Goal: Task Accomplishment & Management: Manage account settings

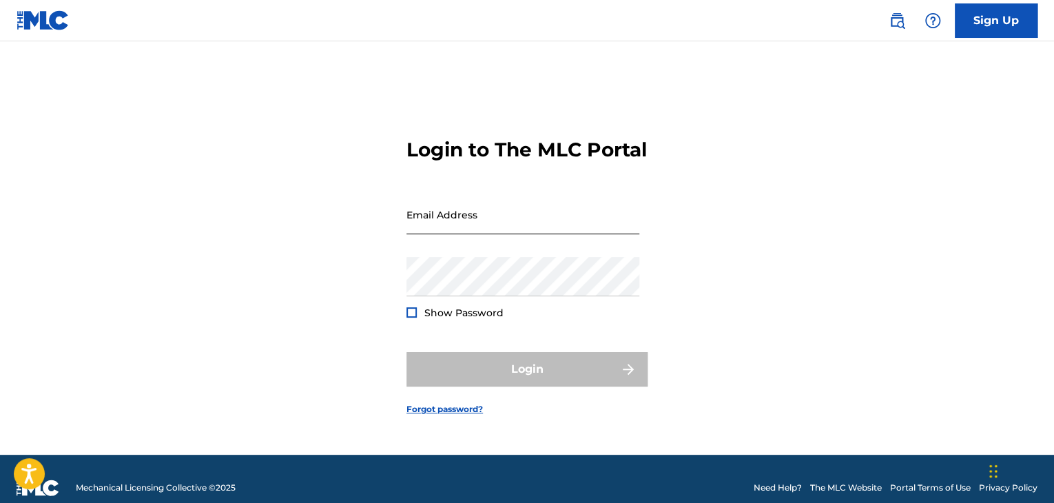
click at [504, 234] on input "Email Address" at bounding box center [523, 214] width 233 height 39
type input "[EMAIL_ADDRESS][DOMAIN_NAME]"
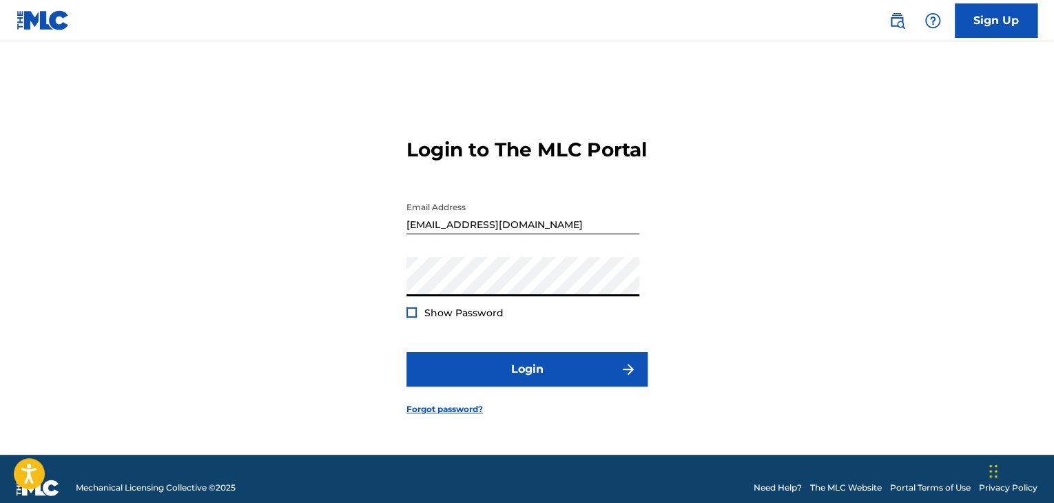
click at [407, 352] on button "Login" at bounding box center [527, 369] width 241 height 34
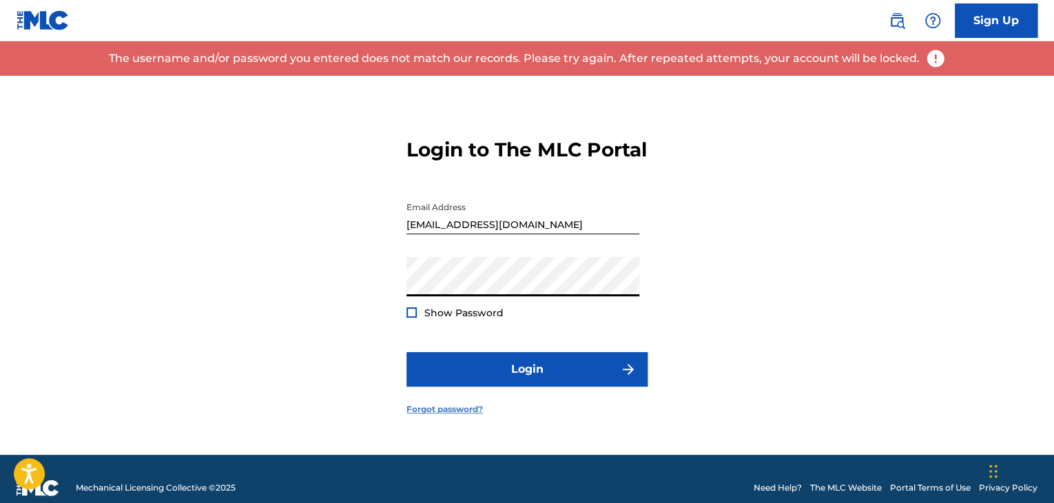
click at [460, 416] on link "Forgot password?" at bounding box center [445, 409] width 76 height 12
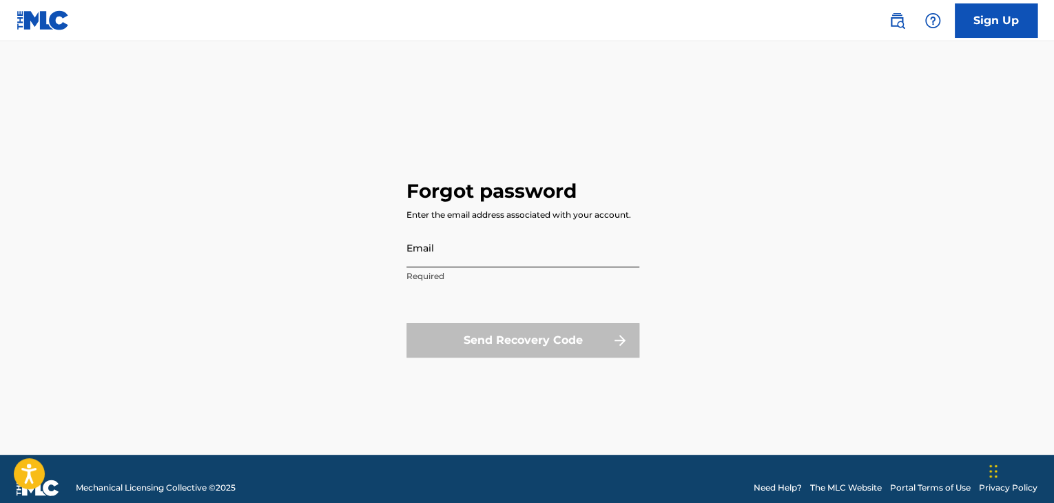
click at [507, 258] on input "Email" at bounding box center [523, 247] width 233 height 39
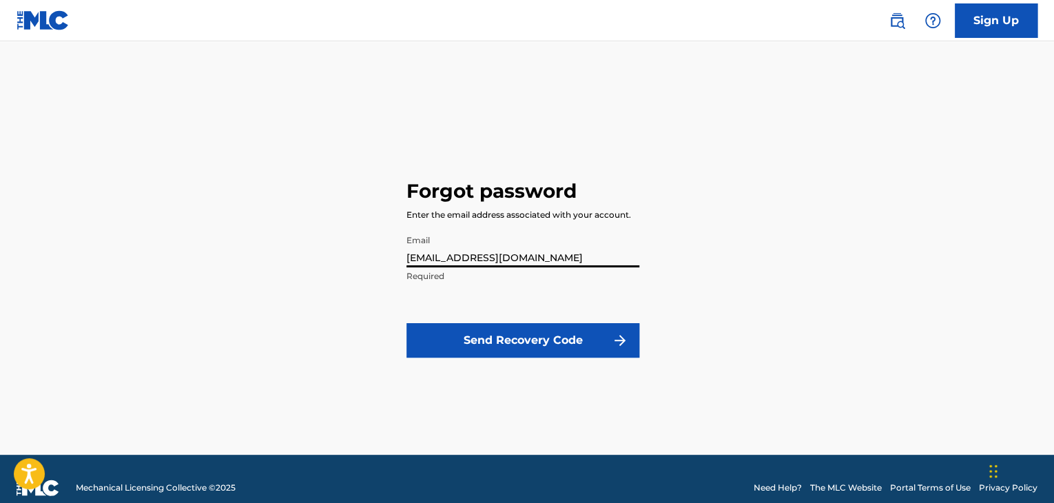
type input "[EMAIL_ADDRESS][DOMAIN_NAME]"
click button "Send Recovery Code" at bounding box center [523, 340] width 233 height 34
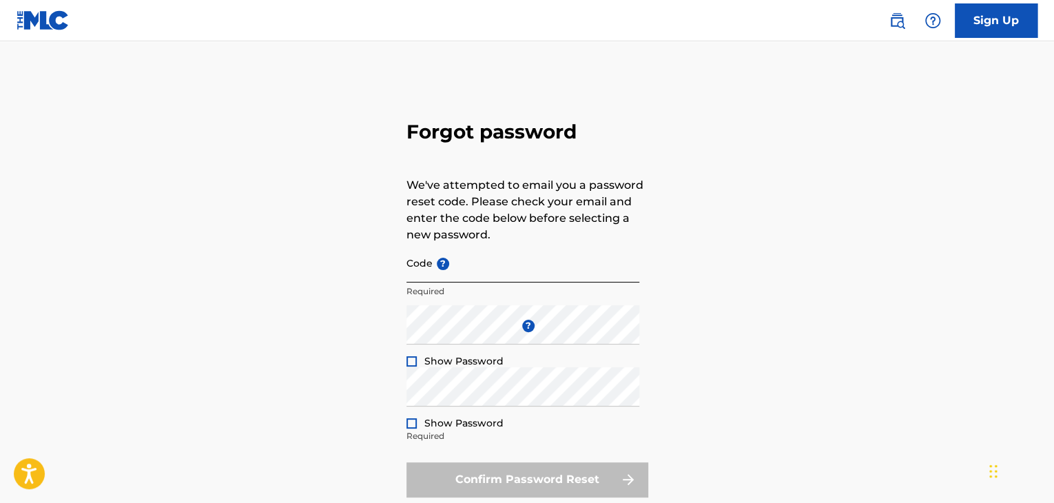
click at [473, 268] on input "Code ?" at bounding box center [523, 262] width 233 height 39
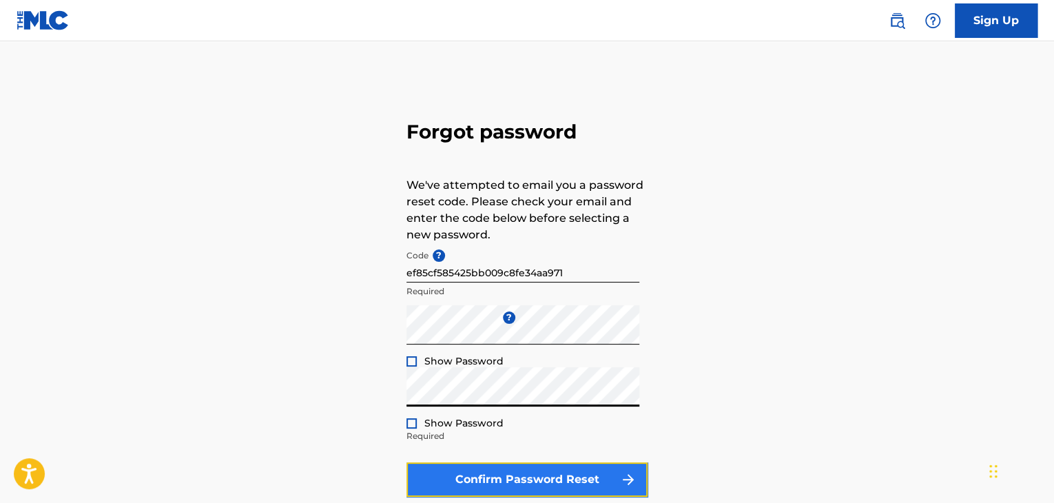
click at [509, 473] on button "Confirm Password Reset" at bounding box center [527, 479] width 241 height 34
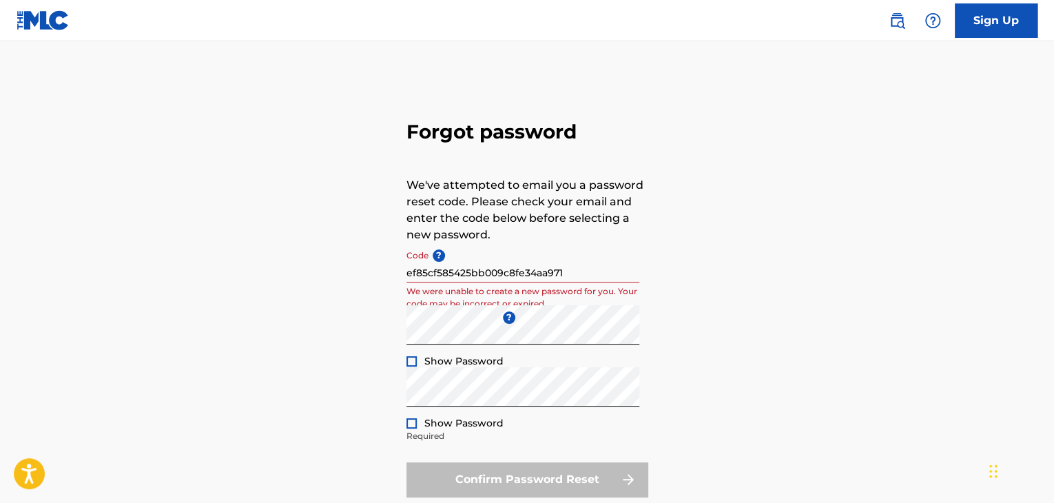
click at [602, 274] on input "ef85cf585425bb009c8fe34aa971" at bounding box center [523, 262] width 233 height 39
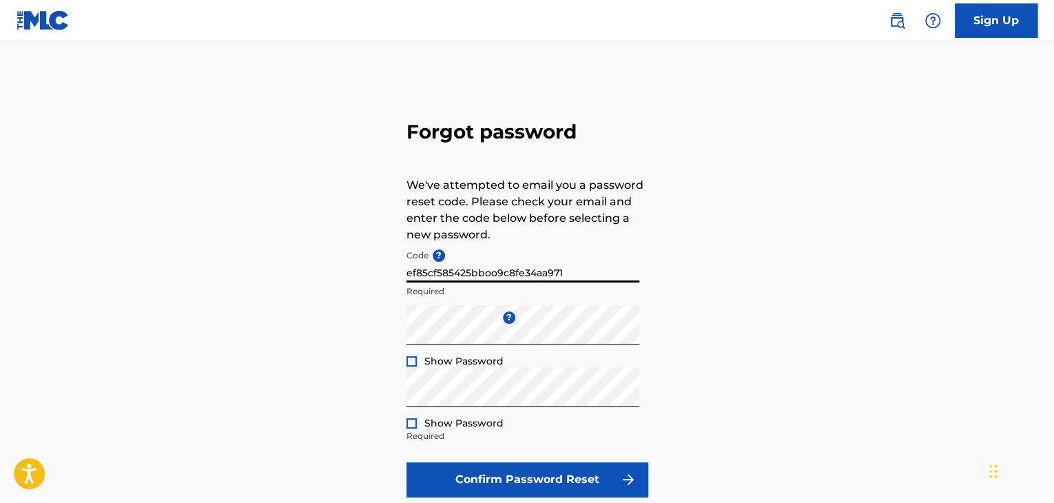
click at [407, 462] on button "Confirm Password Reset" at bounding box center [527, 479] width 241 height 34
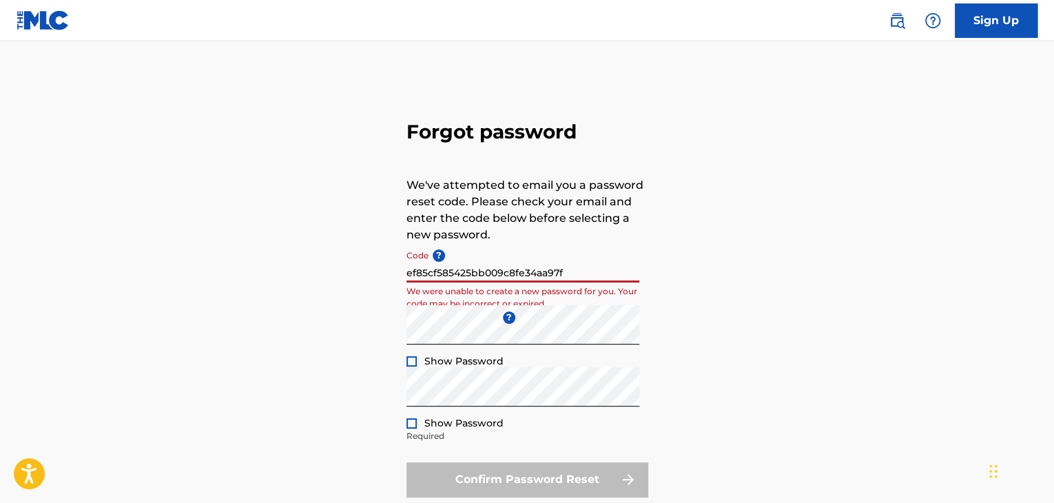
click at [407, 274] on input "ef85cf585425bb009c8fe34aa97f" at bounding box center [523, 262] width 233 height 39
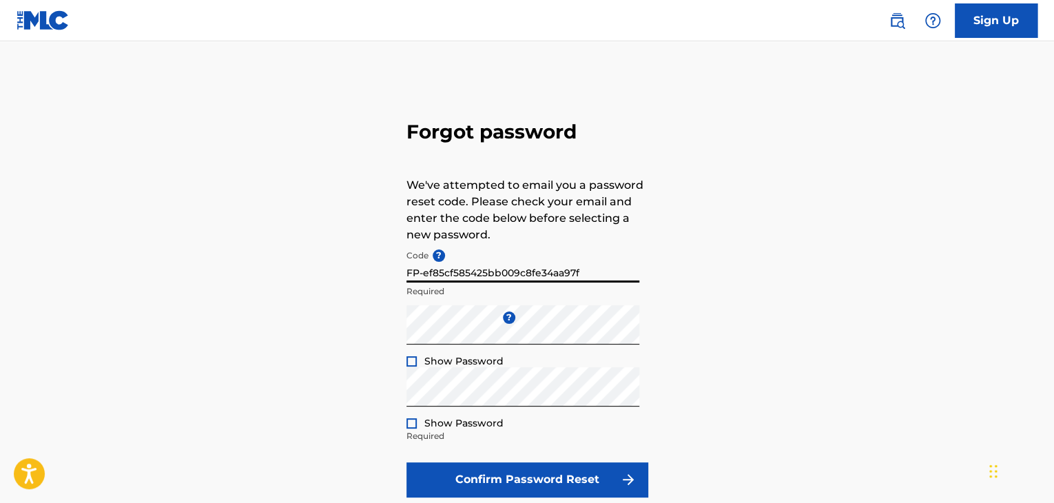
click at [407, 462] on button "Confirm Password Reset" at bounding box center [527, 479] width 241 height 34
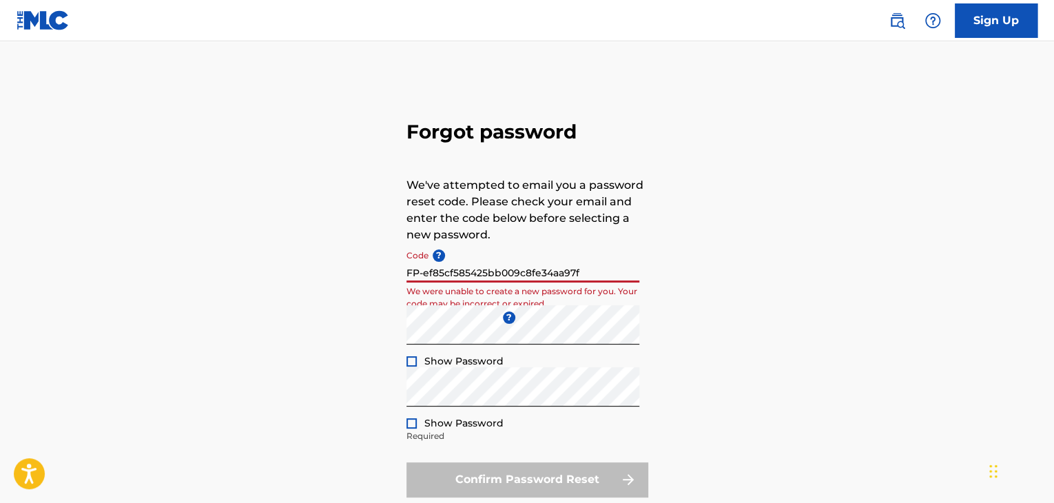
click at [412, 363] on div at bounding box center [412, 361] width 10 height 10
click at [414, 427] on div at bounding box center [412, 423] width 10 height 10
click at [424, 275] on input "FP-ef85cf585425bb009c8fe34aa97f" at bounding box center [523, 262] width 233 height 39
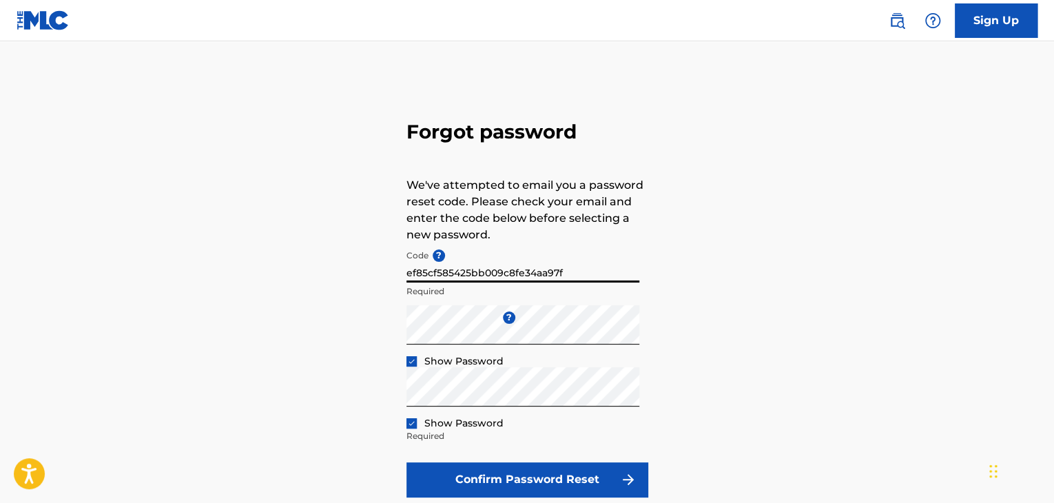
click at [407, 462] on button "Confirm Password Reset" at bounding box center [527, 479] width 241 height 34
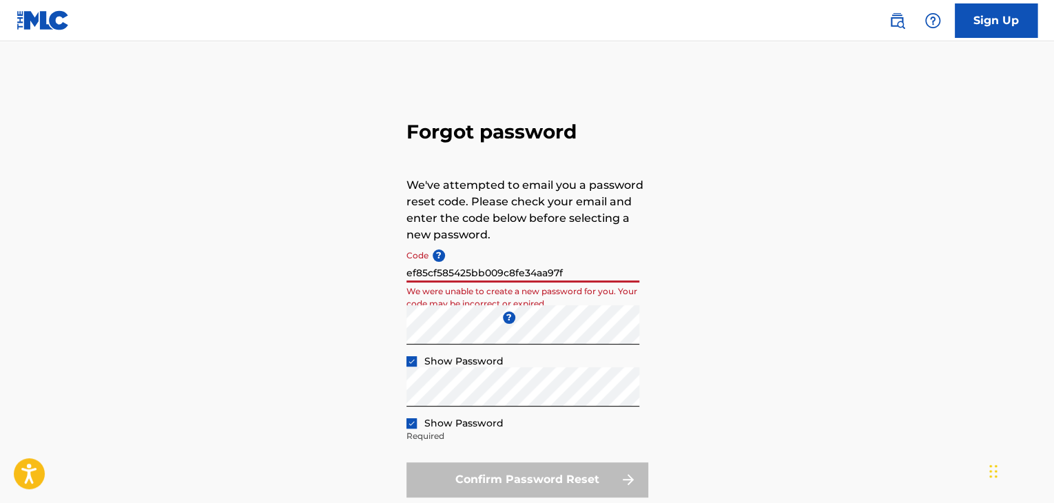
click at [586, 281] on input "ef85cf585425bb009c8fe34aa97f" at bounding box center [523, 262] width 233 height 39
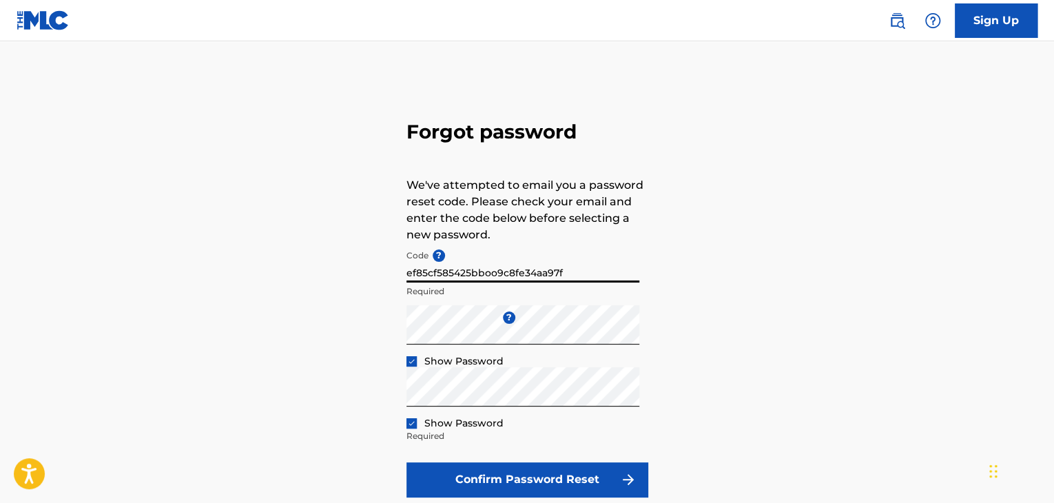
click at [407, 462] on button "Confirm Password Reset" at bounding box center [527, 479] width 241 height 34
click at [606, 282] on input "ef85cf585425bb009c8fe34aa97f" at bounding box center [523, 262] width 233 height 39
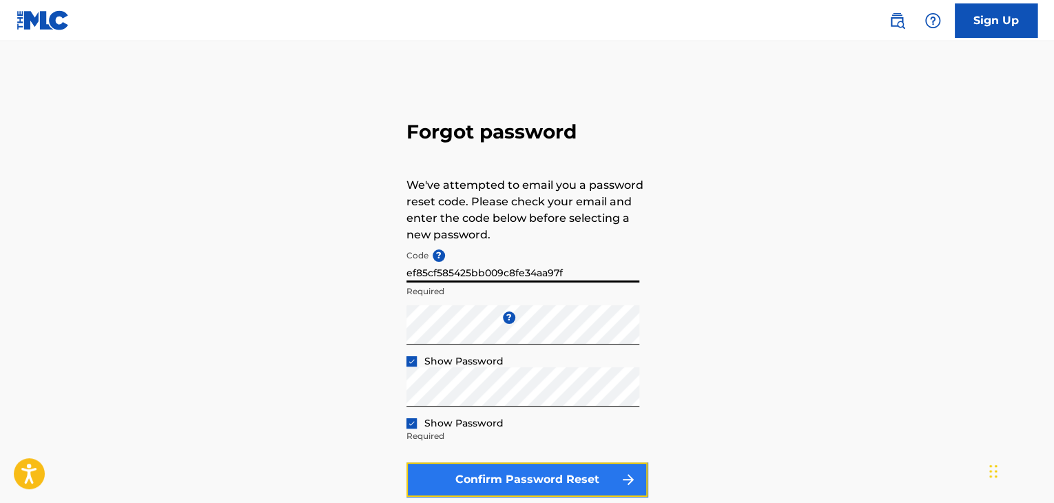
click at [627, 467] on button "Confirm Password Reset" at bounding box center [527, 479] width 241 height 34
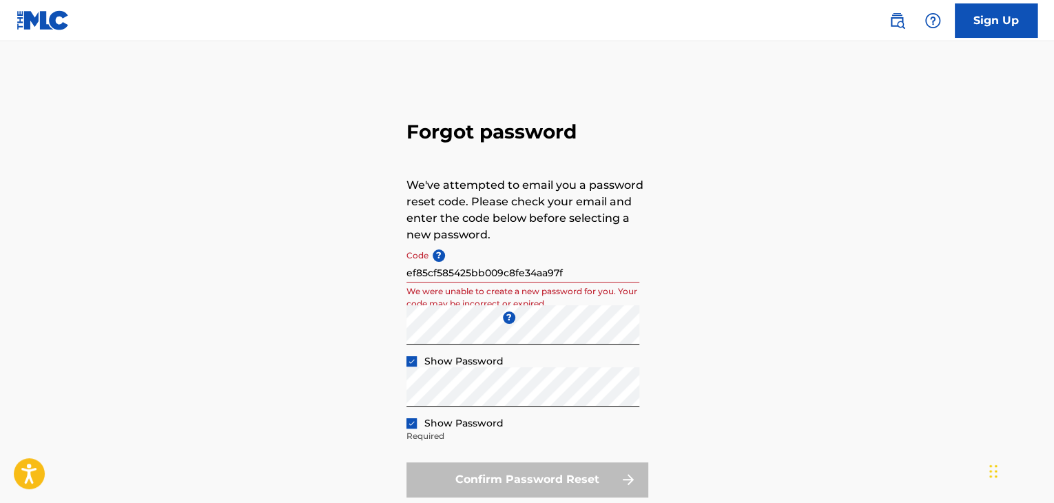
click at [589, 280] on input "ef85cf585425bb009c8fe34aa97f" at bounding box center [523, 262] width 233 height 39
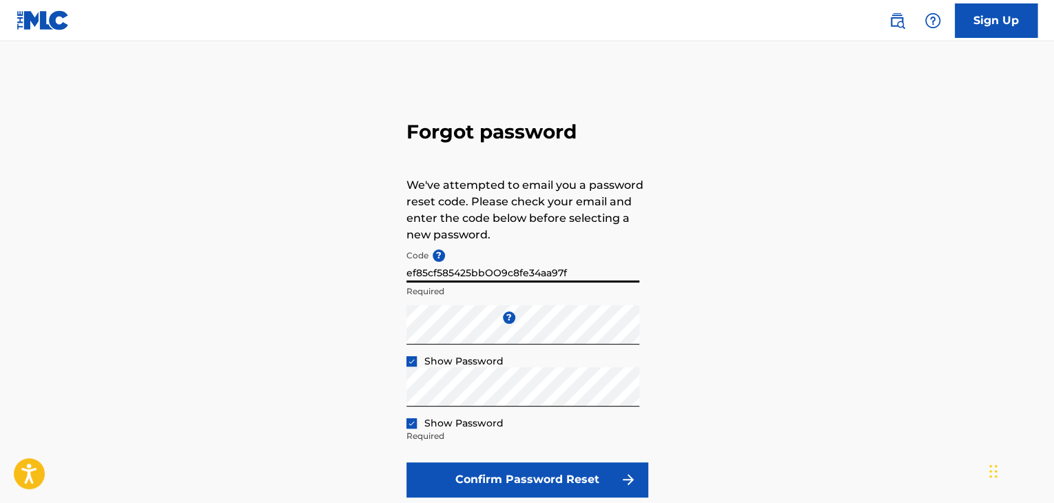
click at [407, 462] on button "Confirm Password Reset" at bounding box center [527, 479] width 241 height 34
type input "ef85cf585425bb009c8fe34aa97f"
click at [407, 462] on button "Confirm Password Reset" at bounding box center [527, 479] width 241 height 34
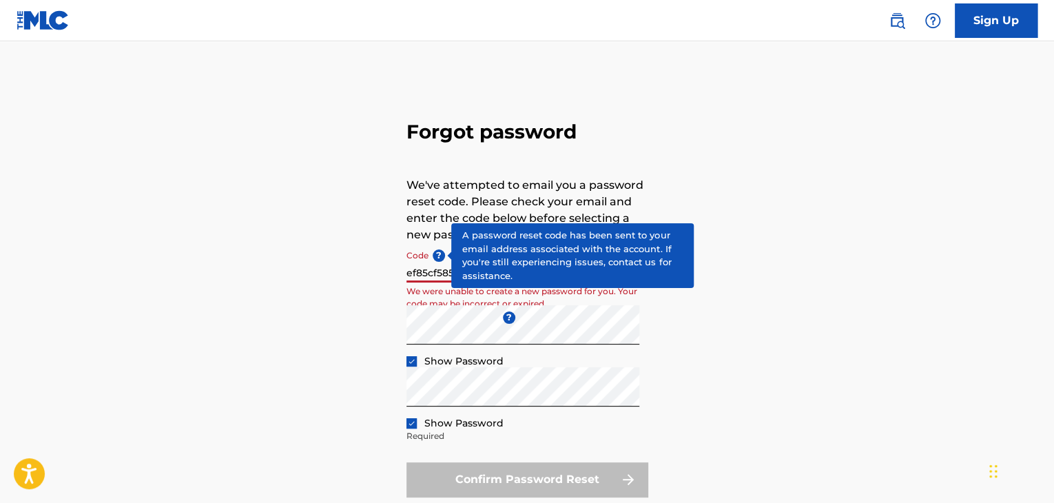
click at [437, 256] on span "?" at bounding box center [439, 255] width 12 height 12
click at [437, 256] on input "ef85cf585425bb009c8fe34aa97f" at bounding box center [523, 262] width 233 height 39
click at [437, 256] on span "?" at bounding box center [439, 255] width 12 height 12
click at [437, 256] on input "ef85cf585425bb009c8fe34aa97f" at bounding box center [523, 262] width 233 height 39
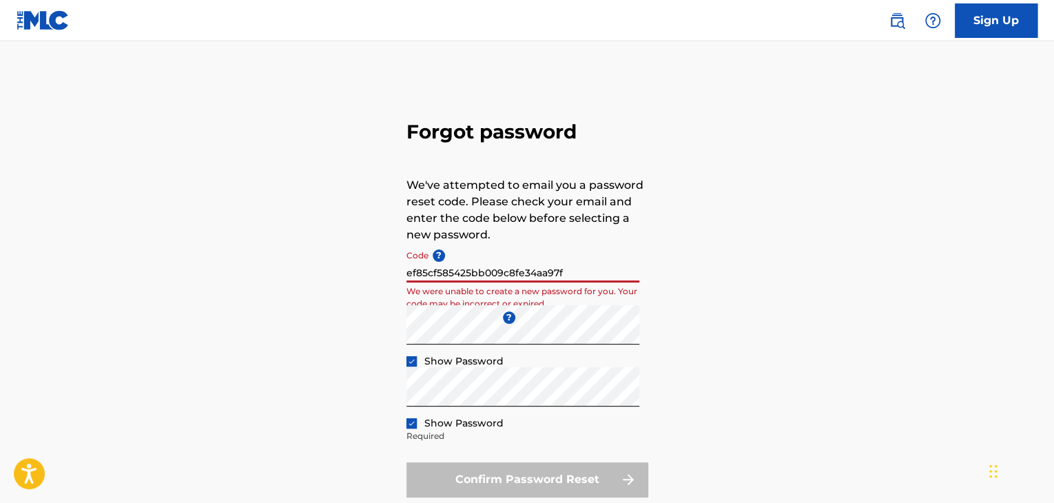
click at [48, 20] on img at bounding box center [43, 20] width 53 height 20
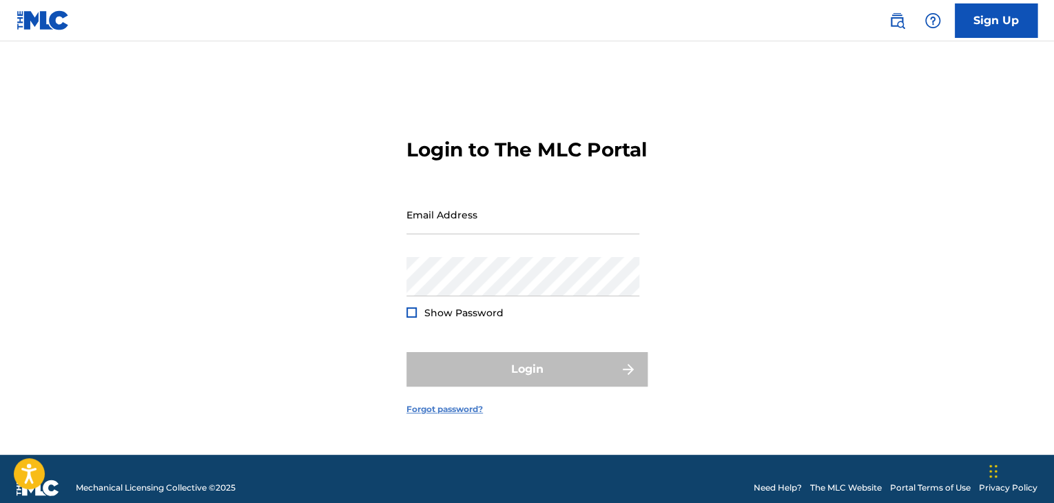
click at [421, 416] on link "Forgot password?" at bounding box center [445, 409] width 76 height 12
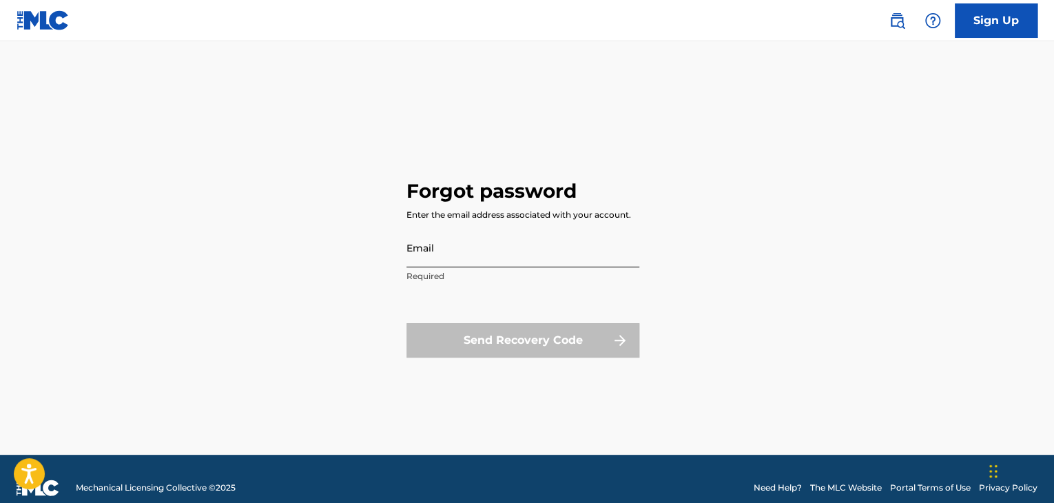
click at [484, 258] on input "Email" at bounding box center [523, 247] width 233 height 39
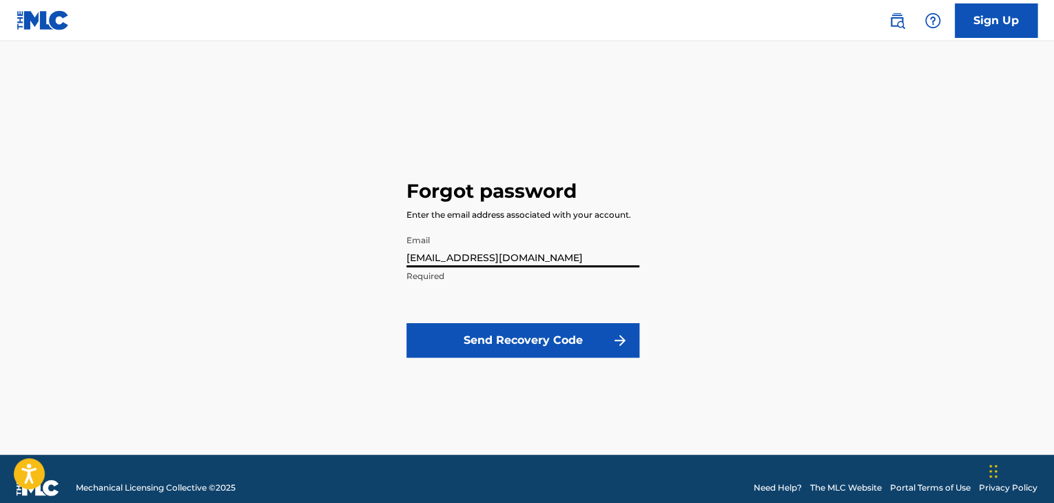
type input "[EMAIL_ADDRESS][DOMAIN_NAME]"
click button "Send Recovery Code" at bounding box center [523, 340] width 233 height 34
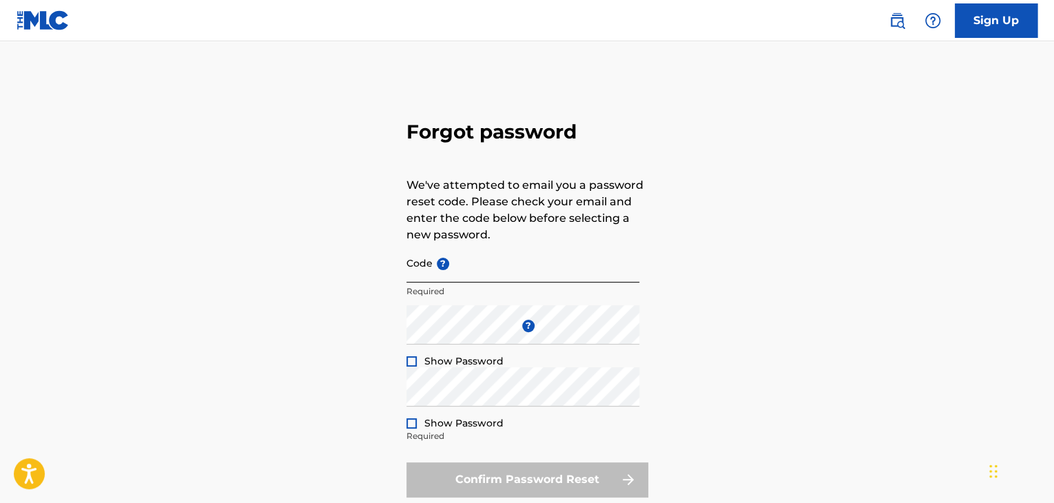
click at [518, 278] on input "Code ?" at bounding box center [523, 262] width 233 height 39
type input "5"
click at [273, 454] on div "Forgot password We've attempted to email you a password reset code. Please chec…" at bounding box center [527, 306] width 965 height 460
click at [533, 279] on input "FP-5aec22ad015b" at bounding box center [523, 262] width 233 height 39
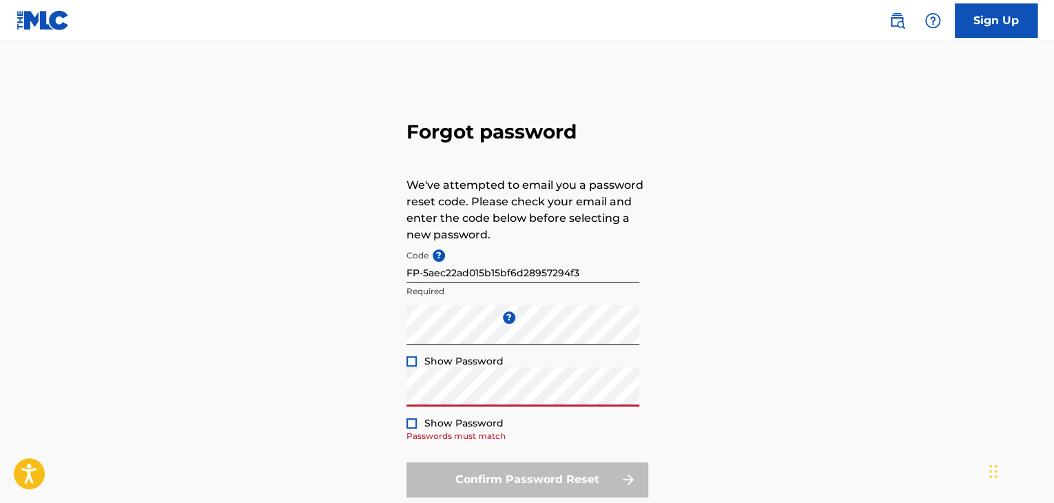
click at [410, 362] on div at bounding box center [412, 361] width 10 height 10
click at [410, 421] on div at bounding box center [412, 423] width 10 height 10
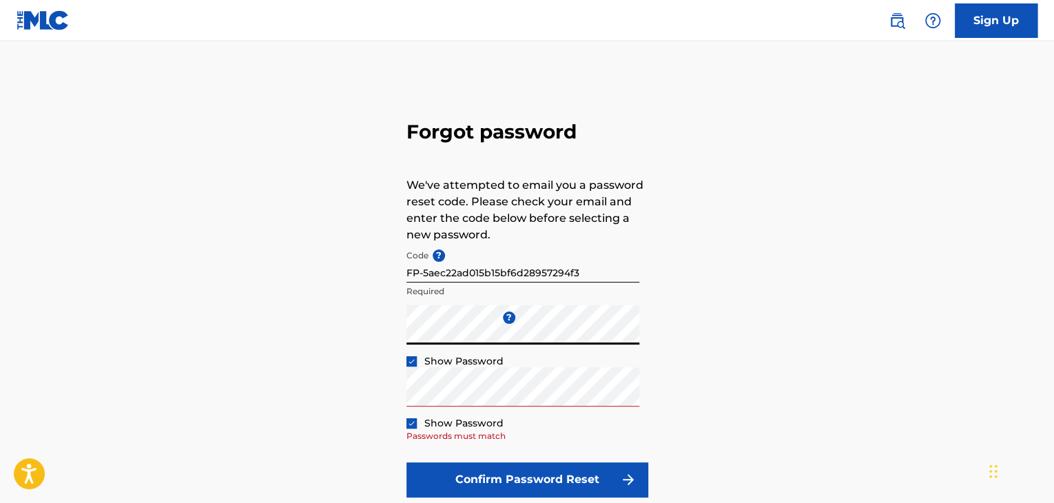
click at [407, 462] on button "Confirm Password Reset" at bounding box center [527, 479] width 241 height 34
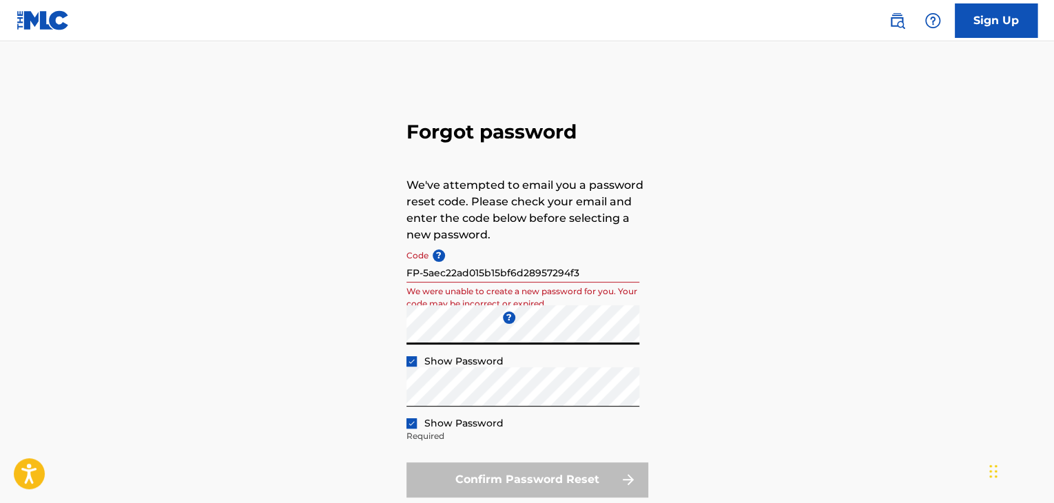
click at [425, 275] on input "FP-5aec22ad015b15bf6d28957294f3" at bounding box center [523, 262] width 233 height 39
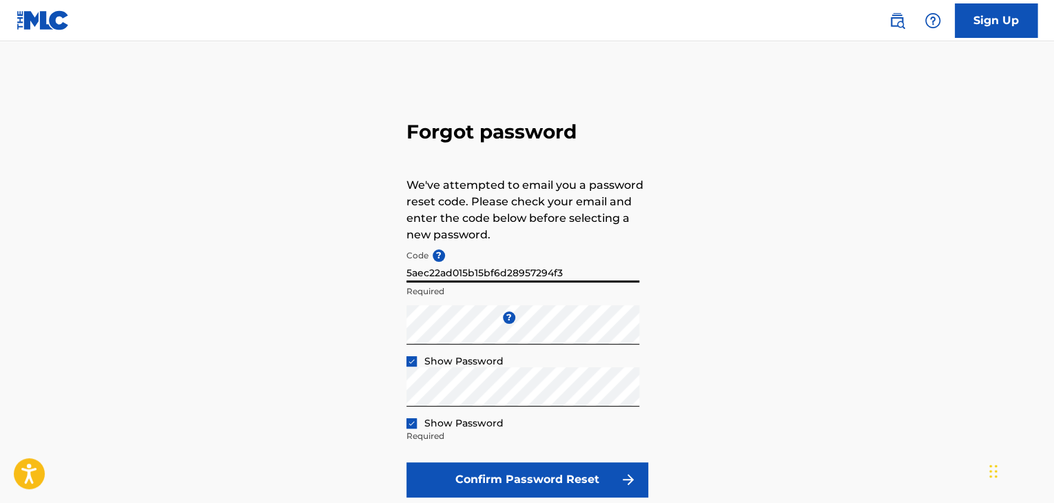
click at [407, 462] on button "Confirm Password Reset" at bounding box center [527, 479] width 241 height 34
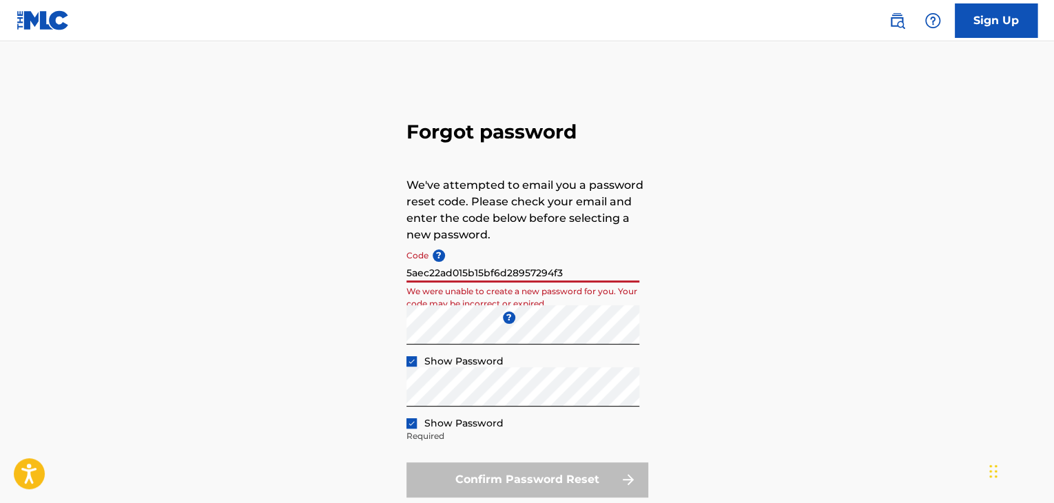
click at [460, 274] on input "5aec22ad015b15bf6d28957294f3" at bounding box center [523, 262] width 233 height 39
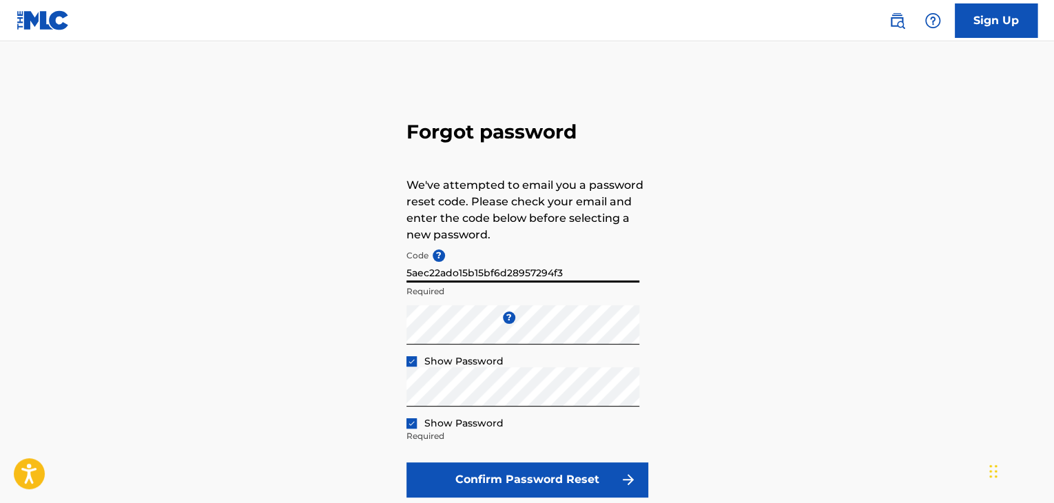
click at [407, 462] on button "Confirm Password Reset" at bounding box center [527, 479] width 241 height 34
click at [595, 280] on input "5aec22ad015b15bf6d28957294f3" at bounding box center [523, 262] width 233 height 39
click at [407, 462] on button "Confirm Password Reset" at bounding box center [527, 479] width 241 height 34
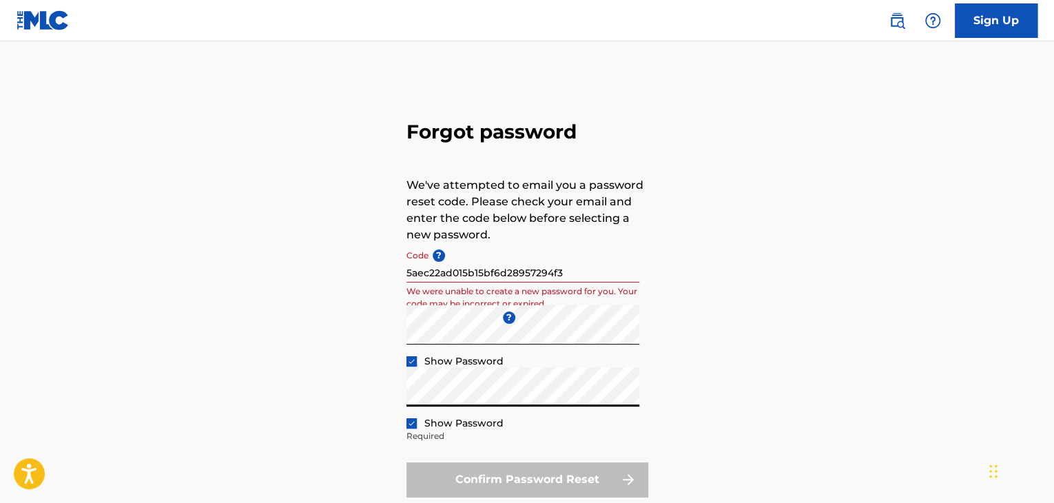
click at [707, 351] on div "Forgot password We've attempted to email you a password reset code. Please chec…" at bounding box center [527, 306] width 965 height 460
click at [593, 272] on input "5aec22ad015b15bf6d28957294f3" at bounding box center [523, 262] width 233 height 39
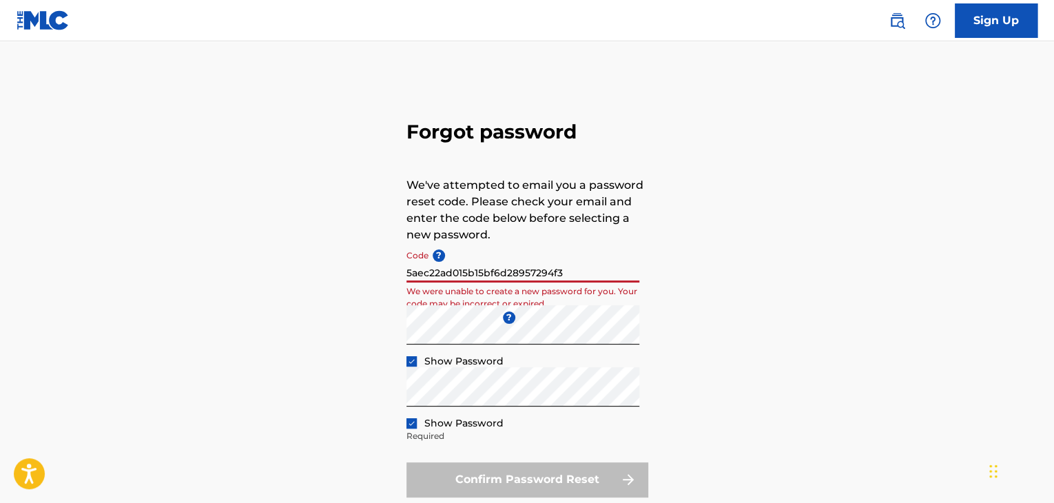
click at [440, 274] on input "5aec22ad015b15bf6d28957294f3" at bounding box center [523, 262] width 233 height 39
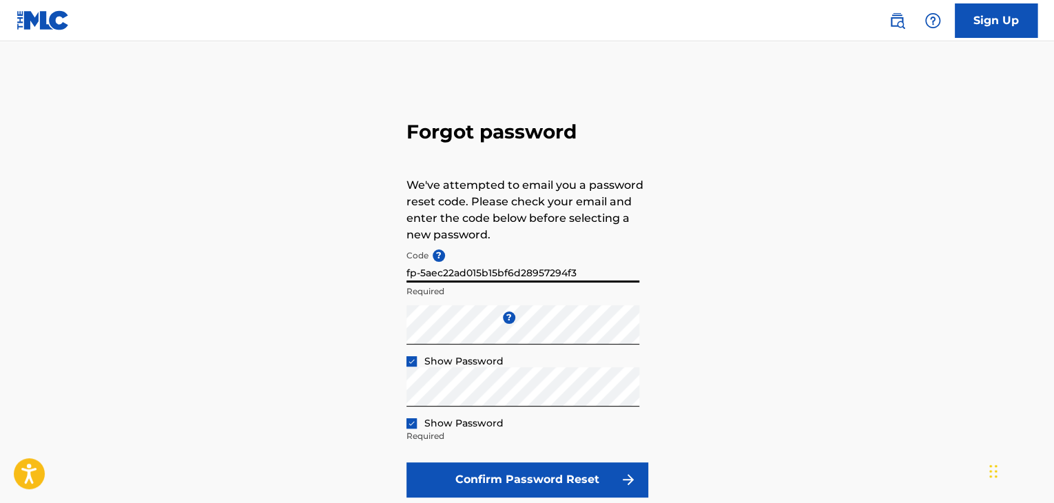
click at [407, 462] on button "Confirm Password Reset" at bounding box center [527, 479] width 241 height 34
type input "5aec22ad015b15bf6d28957294f3"
click at [407, 462] on button "Confirm Password Reset" at bounding box center [527, 479] width 241 height 34
